Goal: Task Accomplishment & Management: Manage account settings

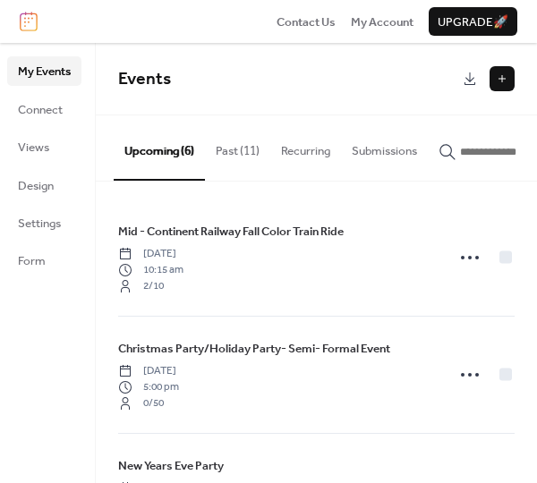
scroll to position [5, 0]
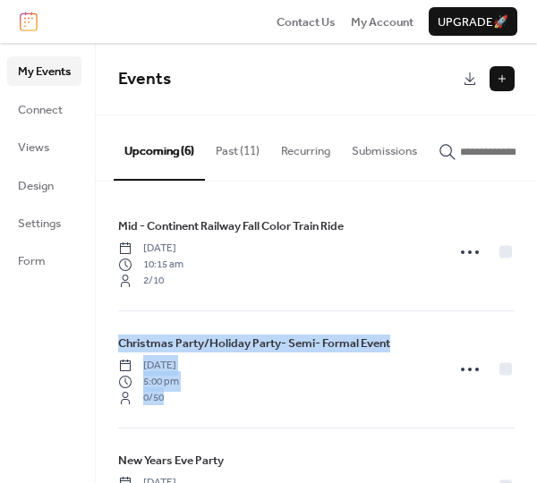
drag, startPoint x: 527, startPoint y: 246, endPoint x: 539, endPoint y: 395, distance: 149.0
click at [536, 395] on html "Contact Us My Account Upgrade 🚀 My Events Connect Views Design Settings Form My…" at bounding box center [268, 241] width 537 height 483
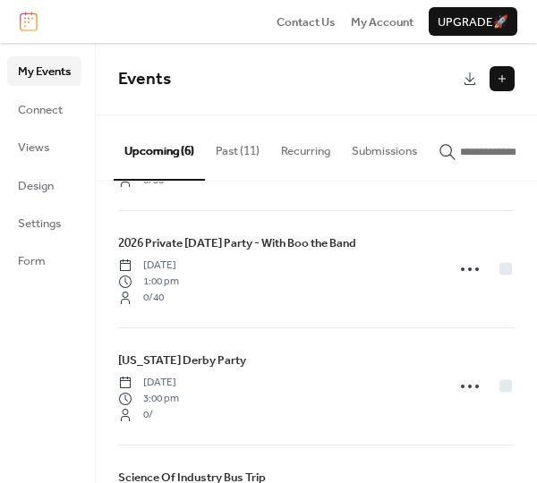
scroll to position [0, 0]
